Goal: Task Accomplishment & Management: Use online tool/utility

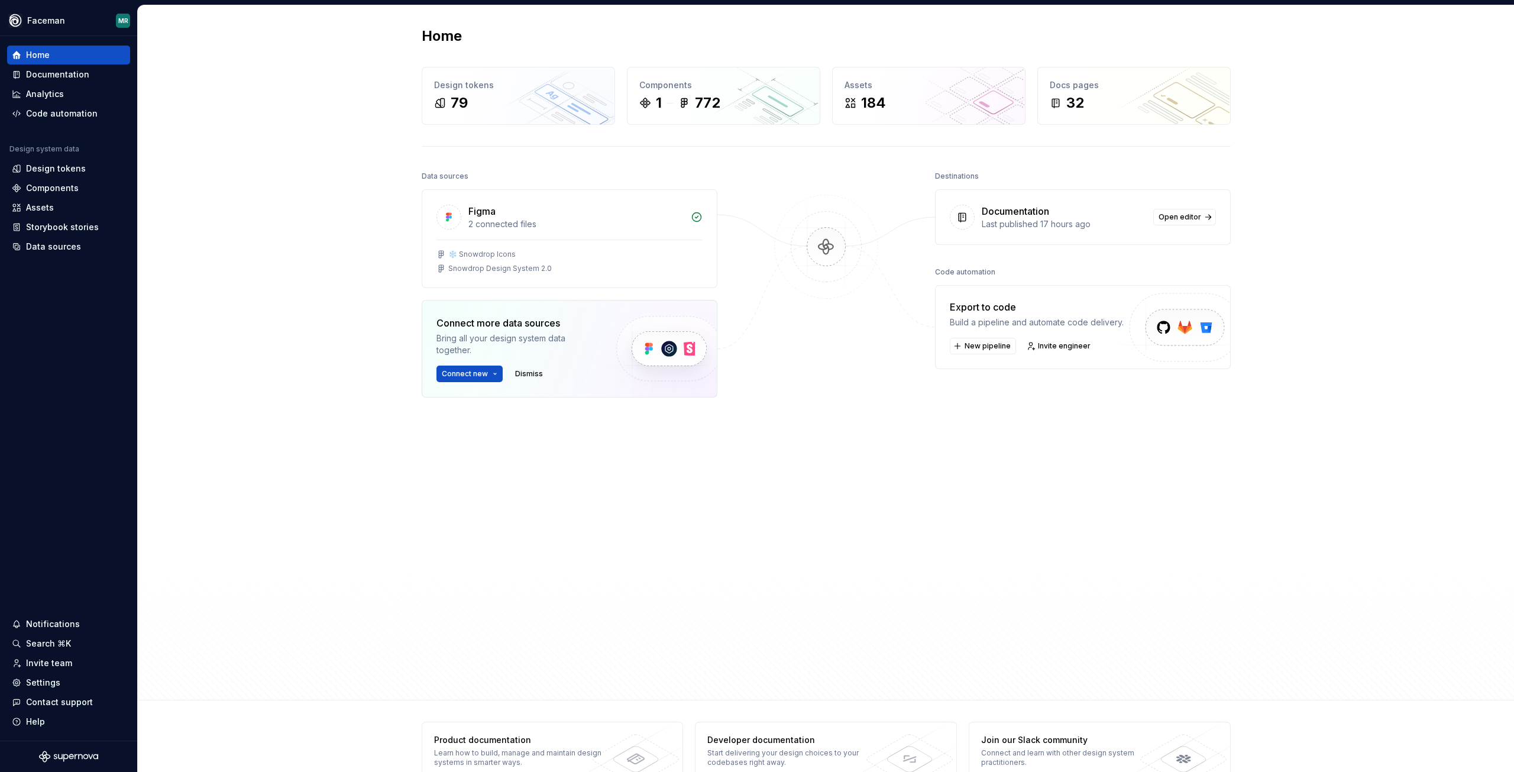
drag, startPoint x: 1217, startPoint y: 443, endPoint x: 1208, endPoint y: 440, distance: 9.2
click at [1217, 443] on div "Destinations Documentation Last published 17 hours ago Open editor Code automat…" at bounding box center [1083, 399] width 296 height 463
click at [40, 80] on div "Documentation" at bounding box center [57, 75] width 63 height 12
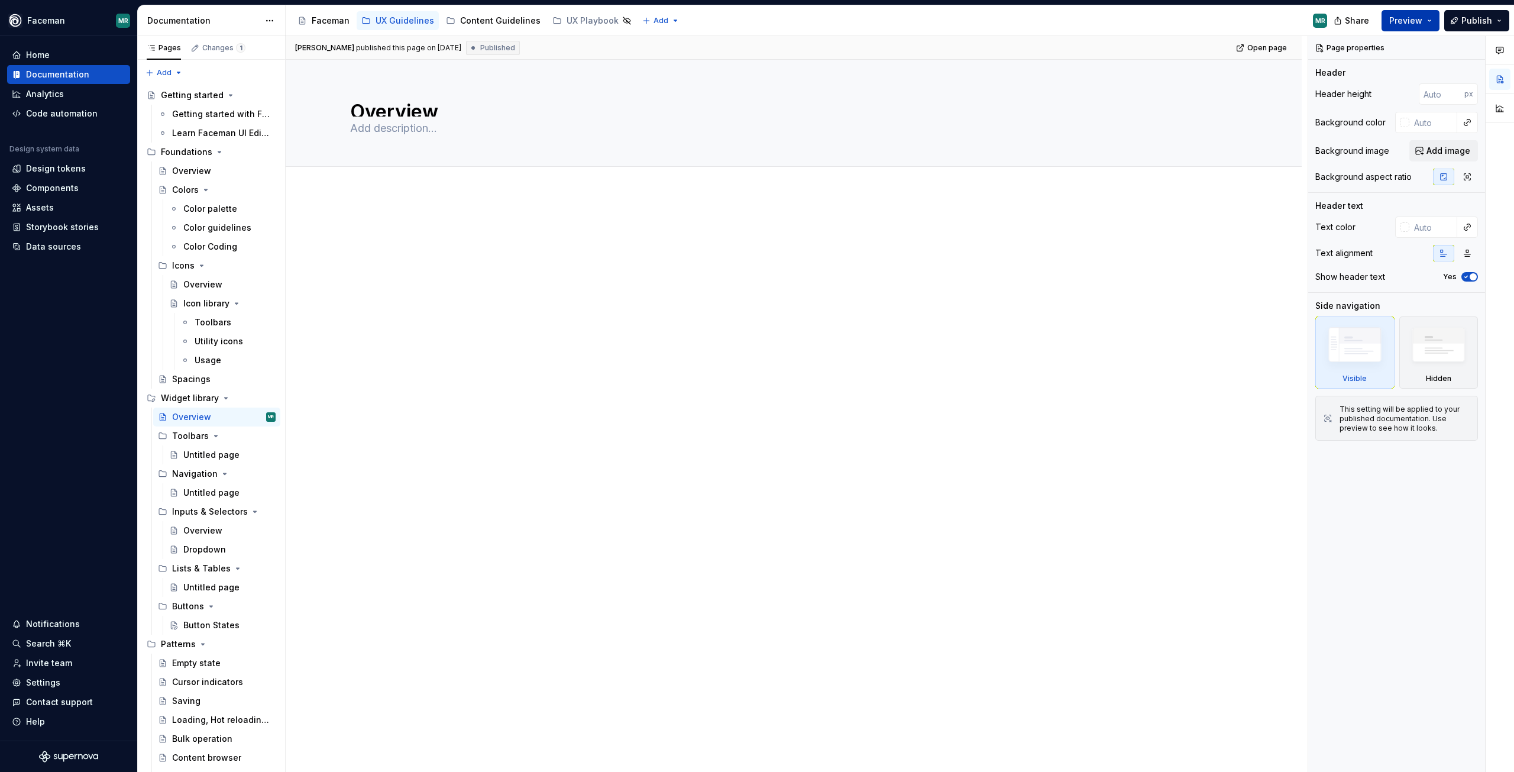
drag, startPoint x: 1408, startPoint y: 13, endPoint x: 1404, endPoint y: 30, distance: 17.1
click at [1409, 13] on button "Preview" at bounding box center [1411, 20] width 58 height 21
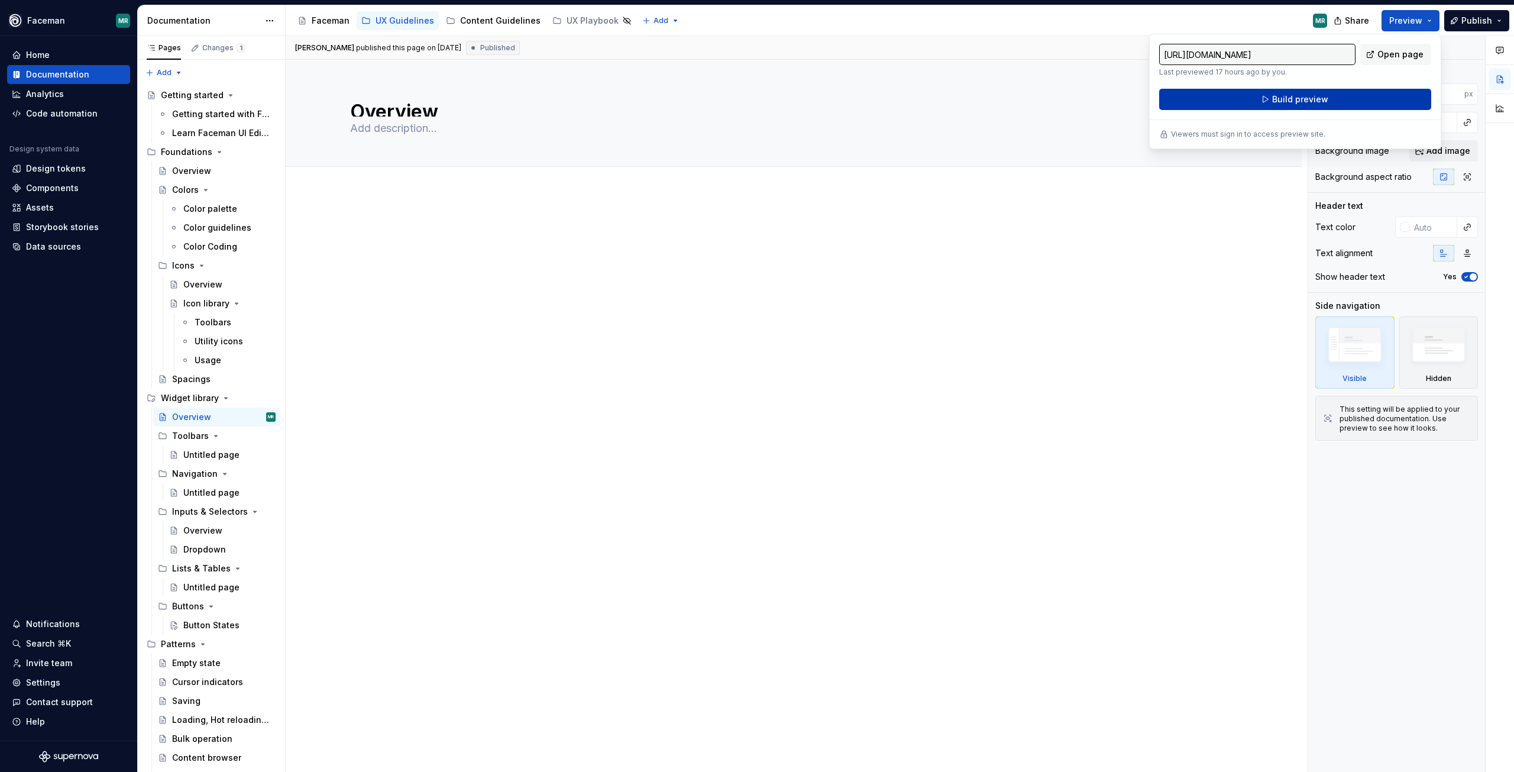
click at [1374, 109] on button "Build preview" at bounding box center [1296, 99] width 272 height 21
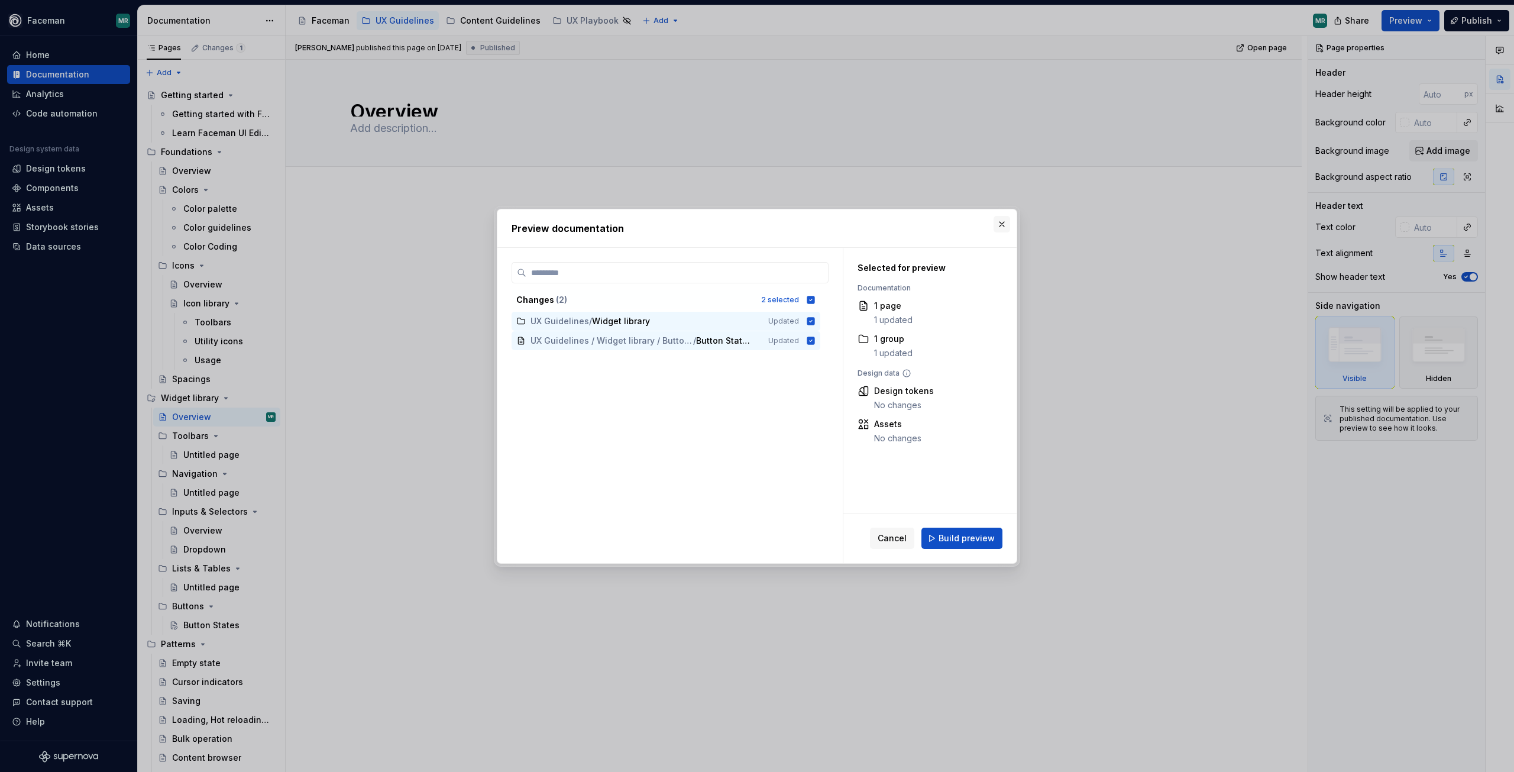
click at [1005, 227] on button "button" at bounding box center [1002, 224] width 17 height 17
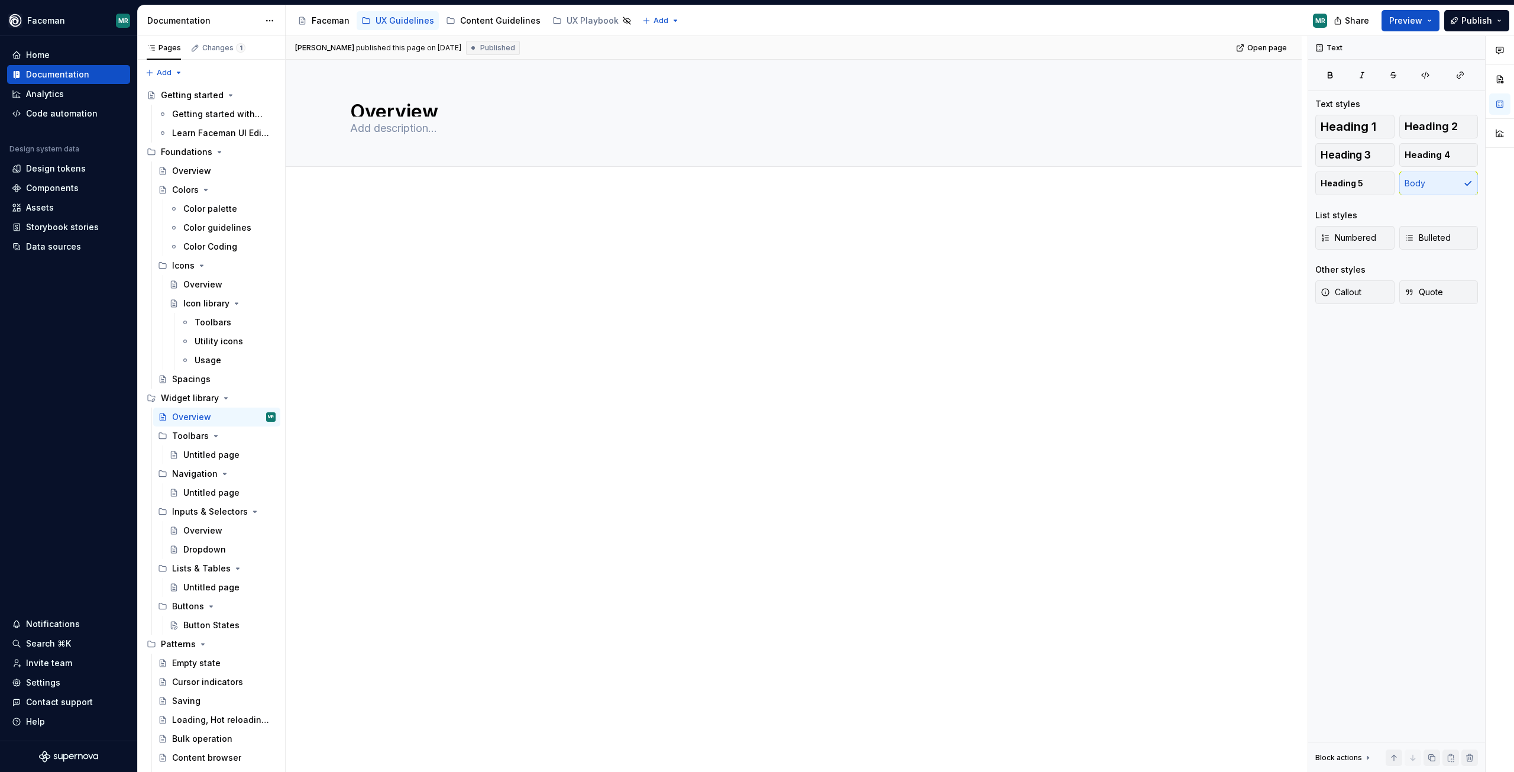
type textarea "*"
